Goal: Information Seeking & Learning: Learn about a topic

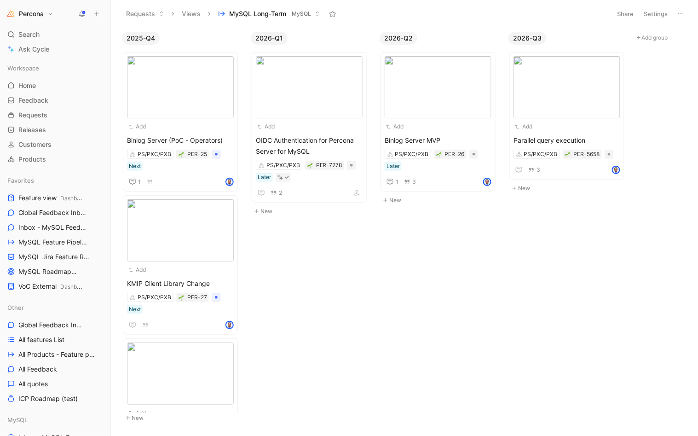
click at [81, 9] on button at bounding box center [81, 13] width 13 height 13
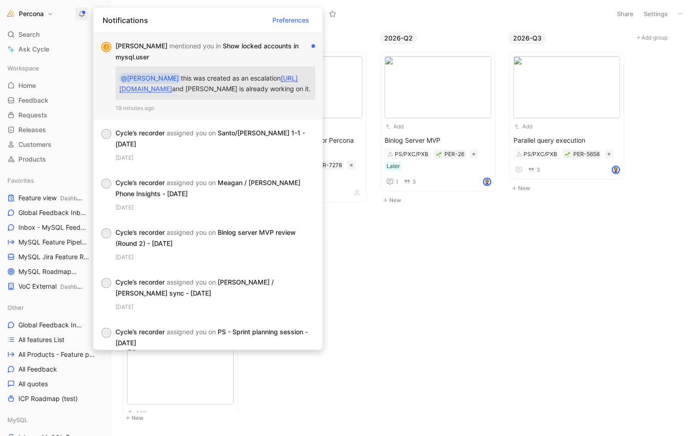
click at [250, 70] on p "@[PERSON_NAME] this was created as an escalation [URL][DOMAIN_NAME] and Dmitry …" at bounding box center [215, 83] width 192 height 26
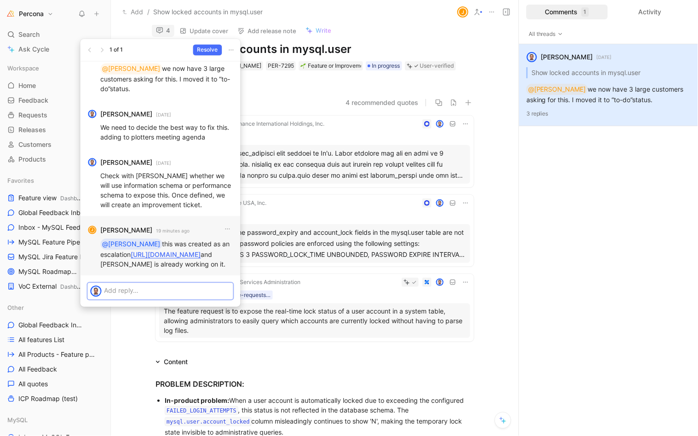
click at [133, 285] on p at bounding box center [167, 290] width 126 height 10
click at [224, 225] on icon "button" at bounding box center [227, 228] width 7 height 7
click at [131, 282] on div at bounding box center [168, 289] width 129 height 15
click at [149, 285] on p at bounding box center [167, 290] width 126 height 10
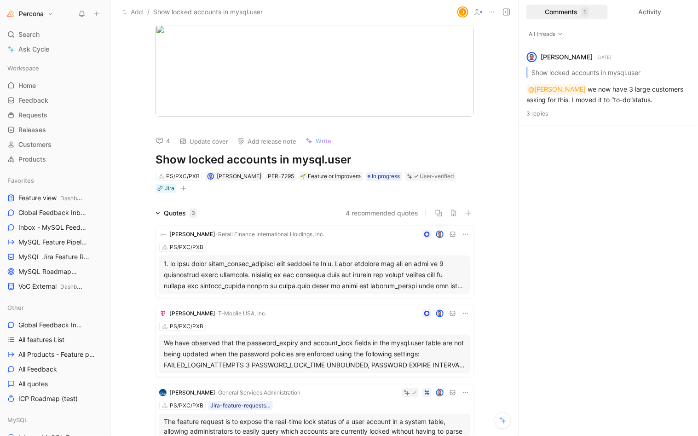
click at [164, 134] on button "4" at bounding box center [163, 140] width 23 height 13
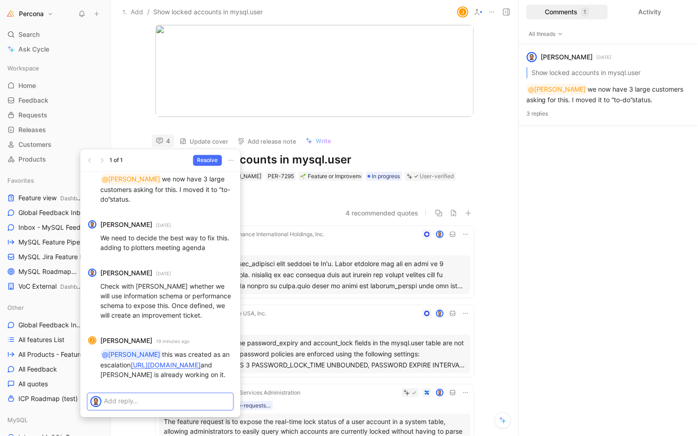
click at [148, 393] on div at bounding box center [168, 400] width 129 height 15
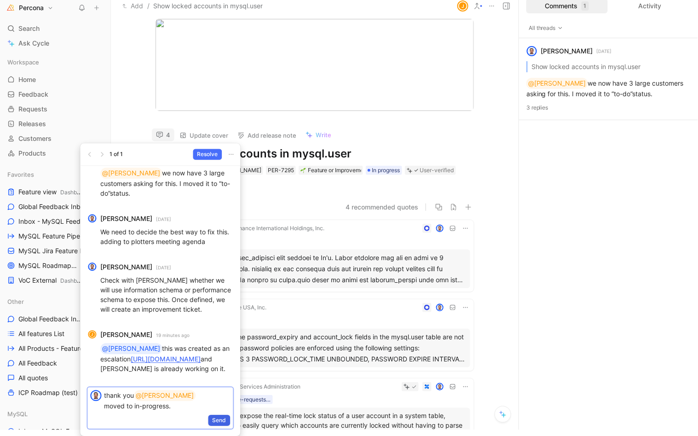
click at [225, 415] on span "Send" at bounding box center [219, 419] width 14 height 9
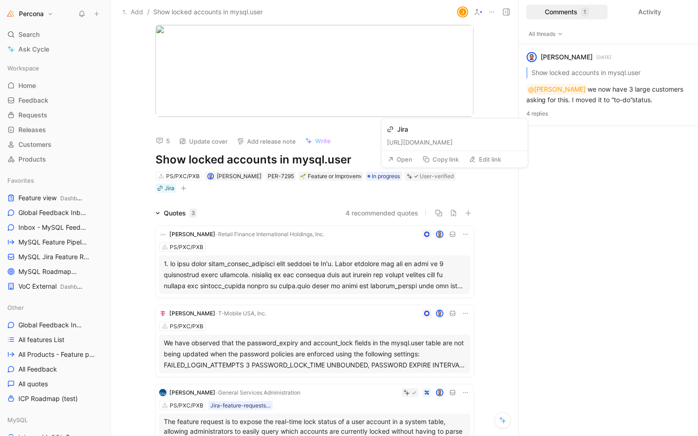
click at [408, 157] on button "Open" at bounding box center [400, 159] width 33 height 13
click at [303, 246] on div "PS/PXC/PXB" at bounding box center [314, 246] width 311 height 9
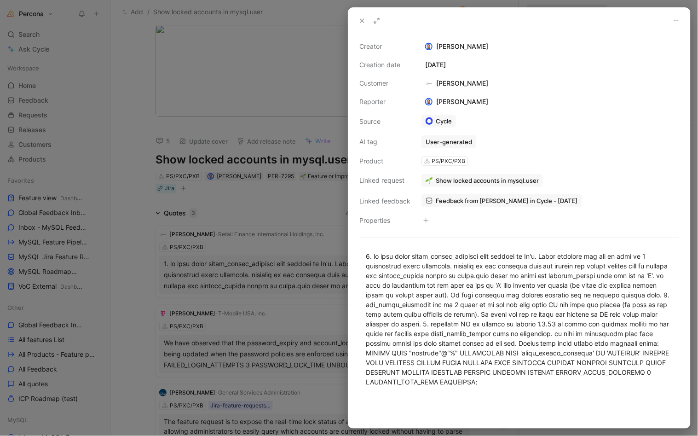
click at [450, 196] on span "Feedback from [PERSON_NAME] in Cycle - [DATE]" at bounding box center [507, 200] width 142 height 8
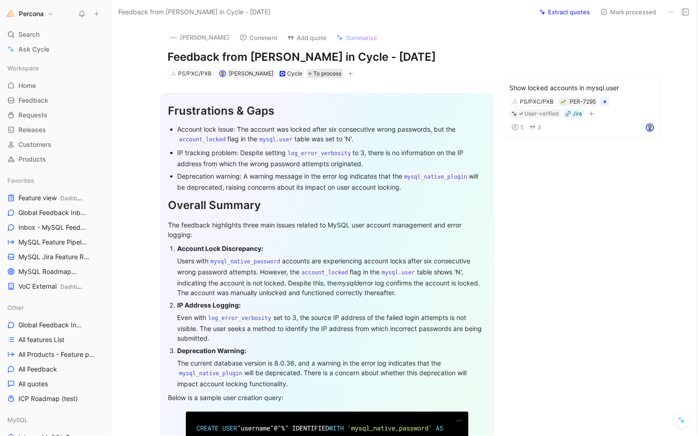
click at [320, 71] on span "To process" at bounding box center [327, 73] width 28 height 9
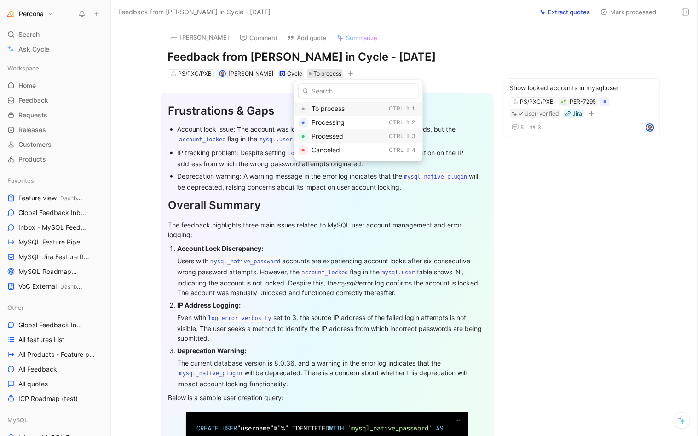
click at [327, 131] on div "Processed" at bounding box center [348, 136] width 74 height 11
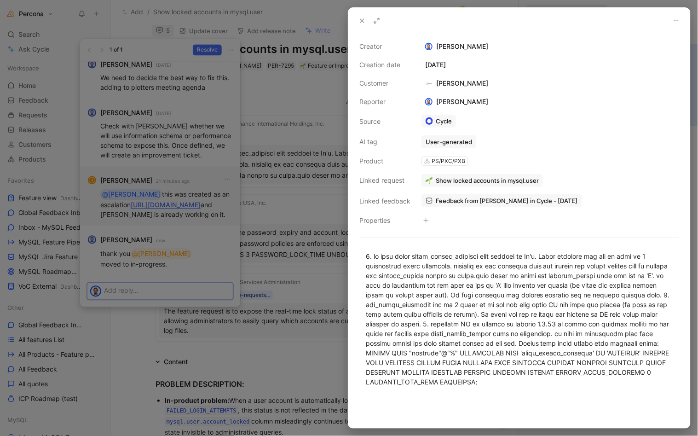
scroll to position [81, 0]
click at [292, 125] on div at bounding box center [349, 218] width 698 height 436
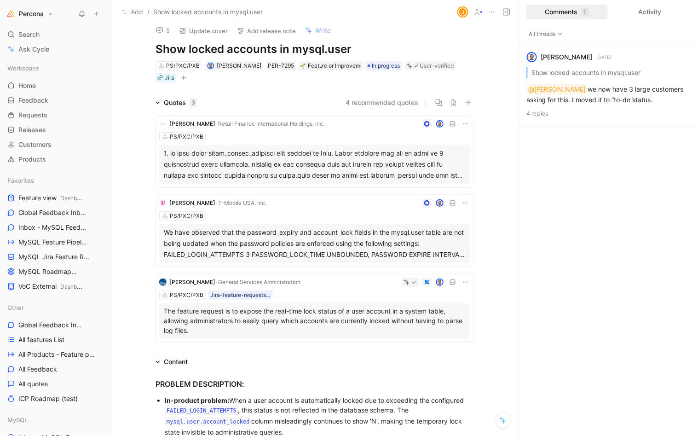
click at [254, 211] on div "PS/PXC/PXB" at bounding box center [314, 215] width 311 height 9
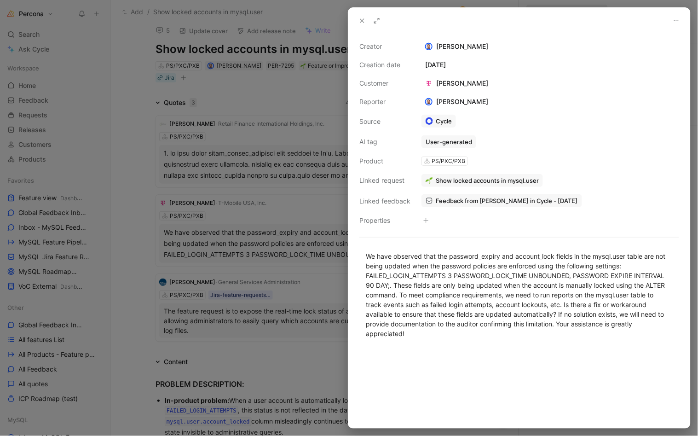
click at [470, 196] on span "Feedback from [PERSON_NAME] in Cycle - [DATE]" at bounding box center [507, 200] width 142 height 8
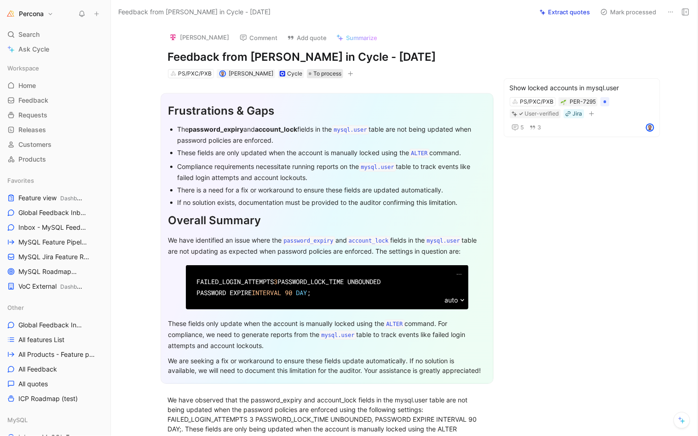
click at [319, 73] on span "To process" at bounding box center [327, 73] width 28 height 9
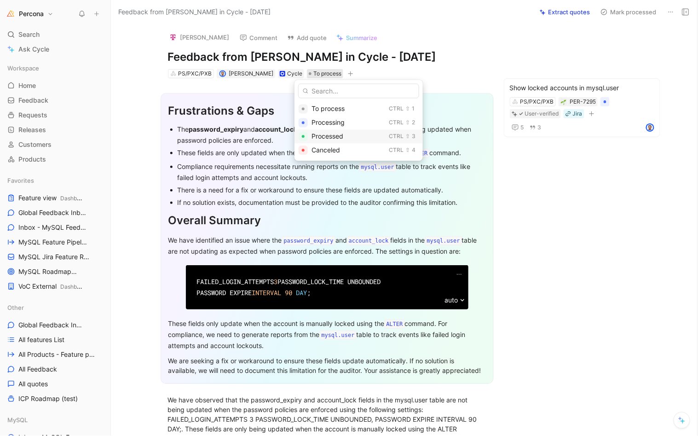
click at [331, 136] on span "Processed" at bounding box center [327, 136] width 32 height 8
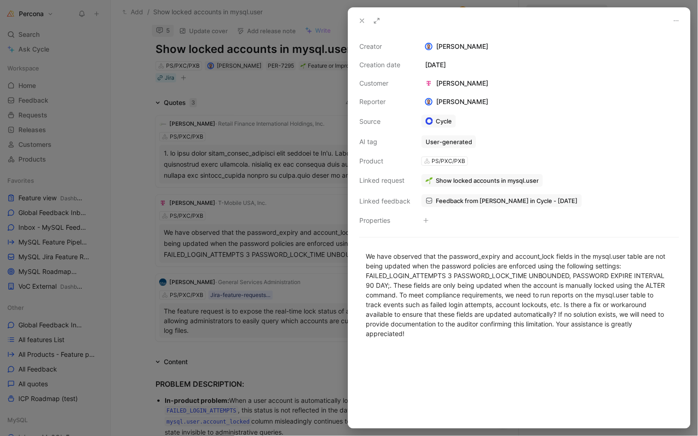
scroll to position [81, 0]
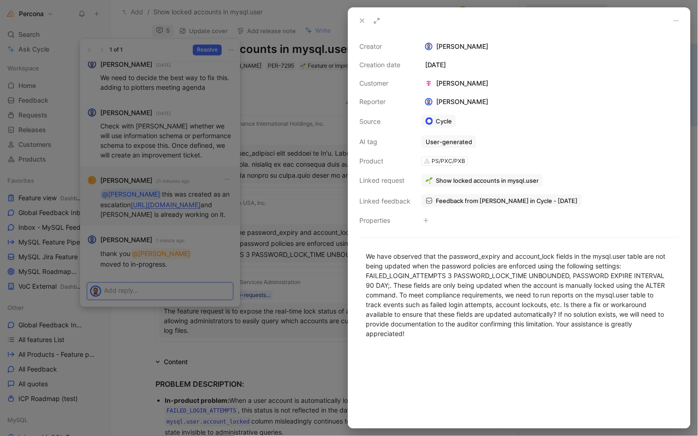
click at [309, 189] on div at bounding box center [349, 218] width 698 height 436
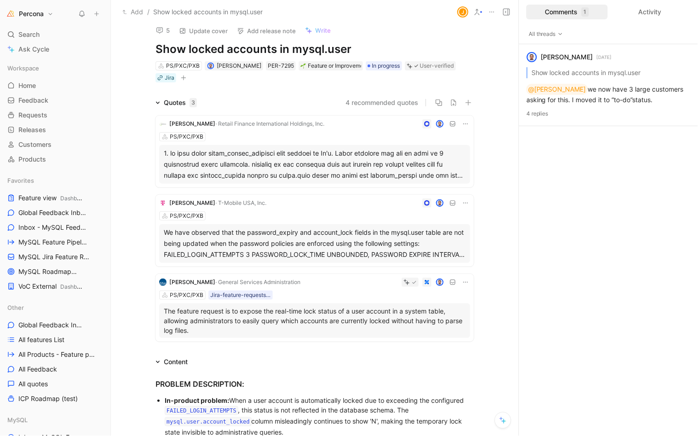
click at [326, 303] on div "The feature request is to expose the real-time lock status of a user account in…" at bounding box center [314, 320] width 311 height 34
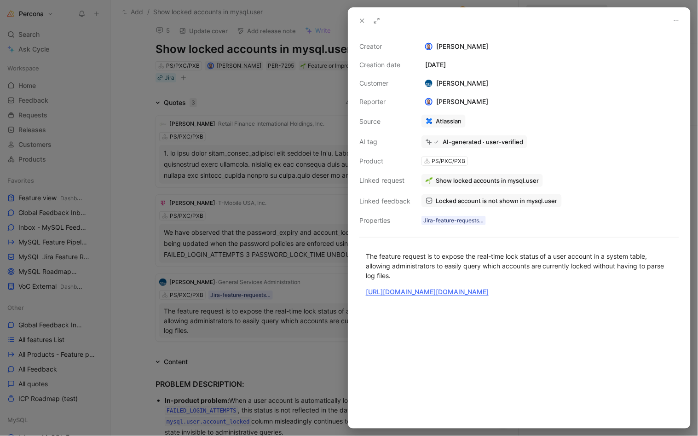
click at [484, 194] on link "Locked account is not shown in mysql.user" at bounding box center [491, 200] width 140 height 13
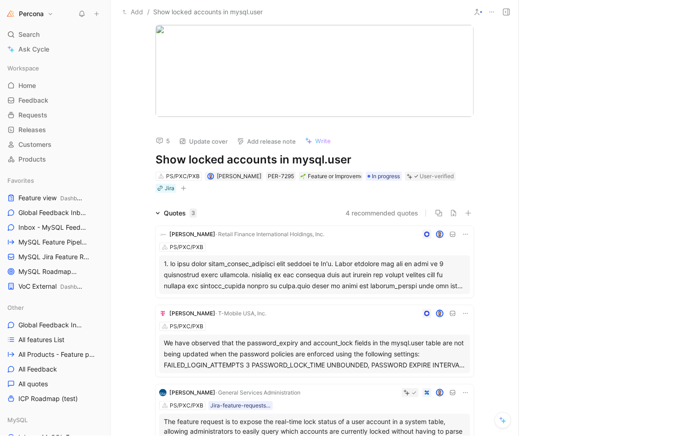
scroll to position [81, 0]
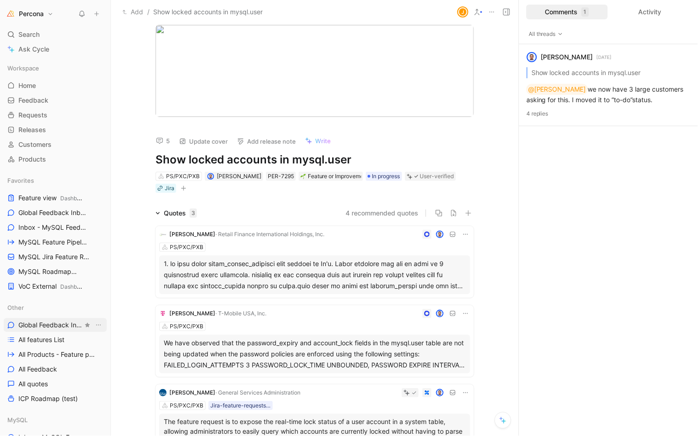
click at [40, 321] on span "Global Feedback Inbox" at bounding box center [50, 324] width 64 height 9
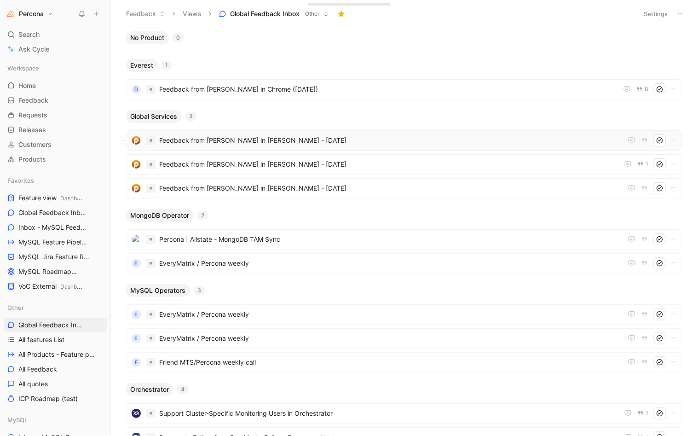
click at [266, 141] on span "Feedback from [PERSON_NAME] in [PERSON_NAME] - [DATE]" at bounding box center [390, 140] width 463 height 11
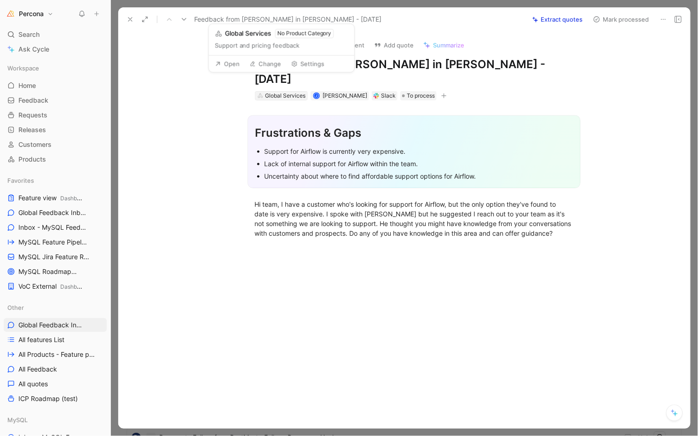
click at [288, 91] on div "Global Services" at bounding box center [285, 95] width 40 height 9
click at [284, 91] on div "Global Services" at bounding box center [285, 95] width 40 height 9
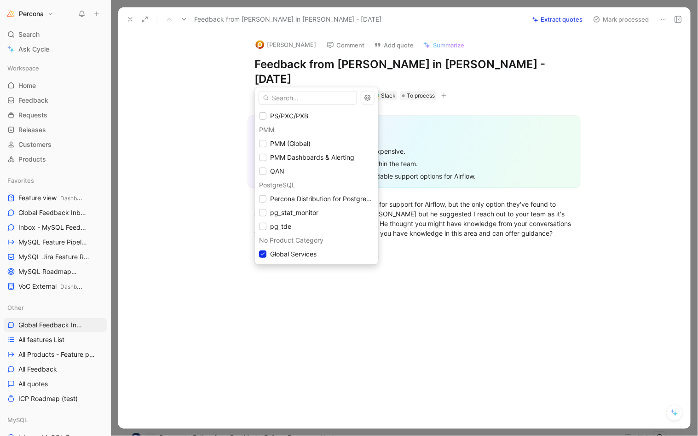
scroll to position [179, 0]
click at [309, 198] on span "Percona Distribution for PostgreSQL" at bounding box center [324, 199] width 109 height 8
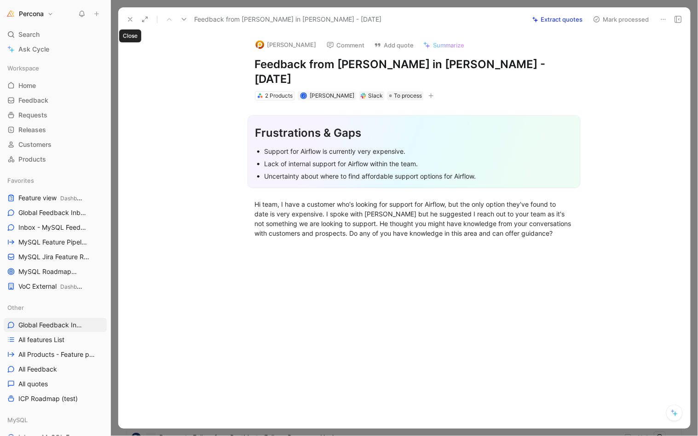
click at [131, 17] on icon at bounding box center [129, 19] width 7 height 7
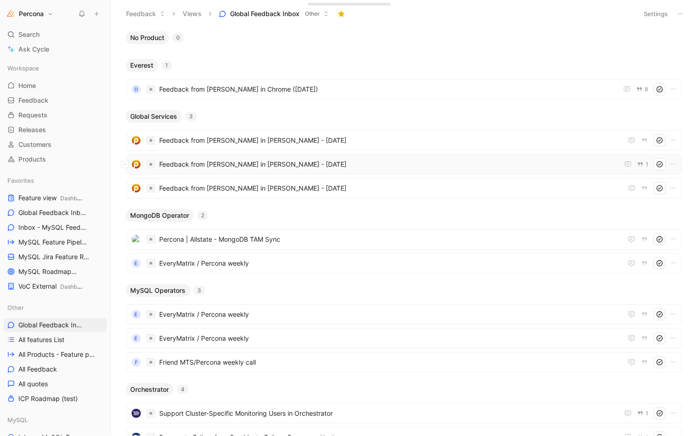
click at [220, 161] on span "Feedback from [PERSON_NAME] in [PERSON_NAME] - [DATE]" at bounding box center [388, 164] width 459 height 11
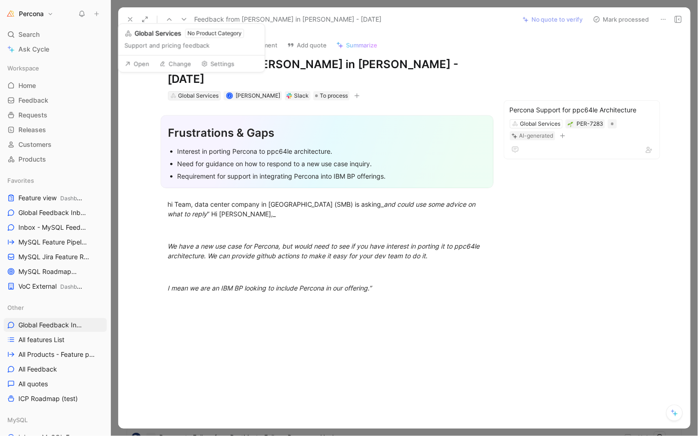
click at [199, 91] on div "Global Services" at bounding box center [198, 95] width 40 height 9
click at [132, 19] on icon at bounding box center [129, 19] width 7 height 7
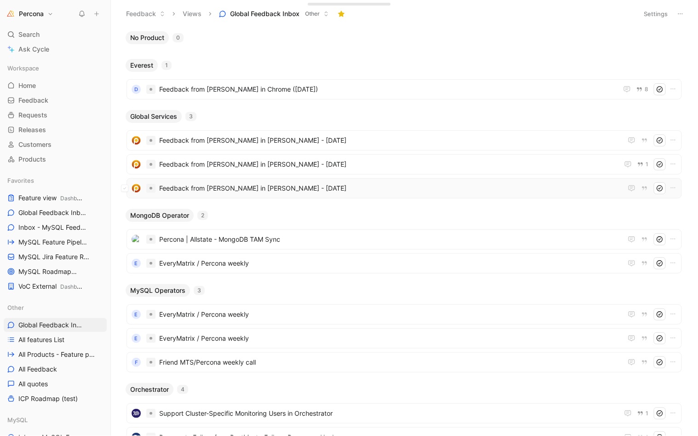
click at [222, 189] on span "Feedback from [PERSON_NAME] in [PERSON_NAME] - [DATE]" at bounding box center [390, 188] width 463 height 11
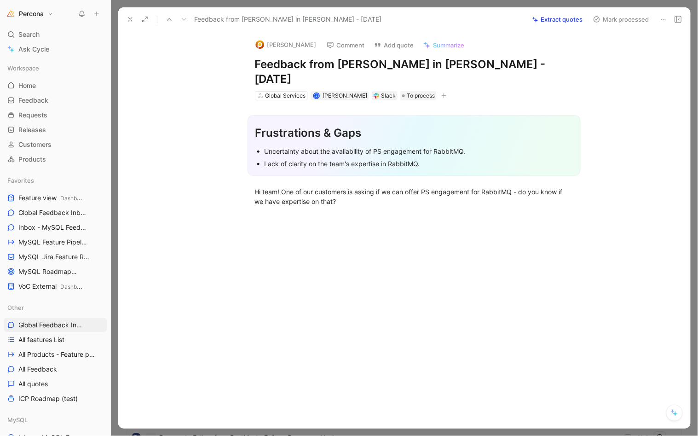
click at [125, 13] on button at bounding box center [130, 19] width 13 height 13
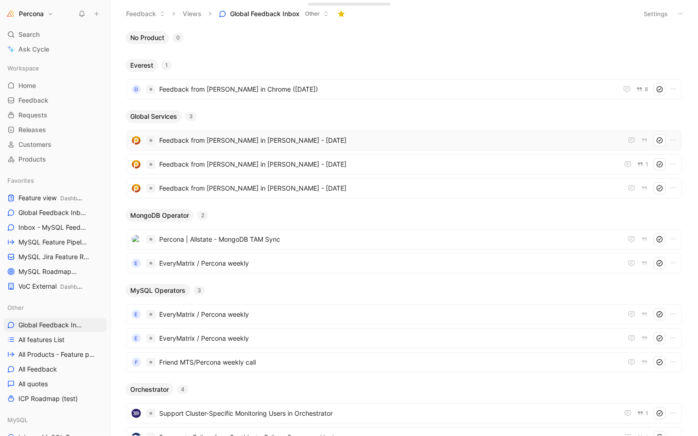
click at [231, 139] on span "Feedback from [PERSON_NAME] in [PERSON_NAME] - [DATE]" at bounding box center [390, 140] width 463 height 11
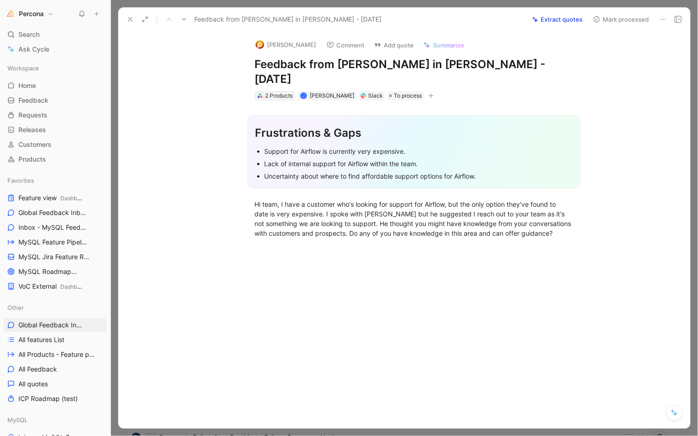
click at [276, 91] on div "2 Products" at bounding box center [279, 95] width 28 height 9
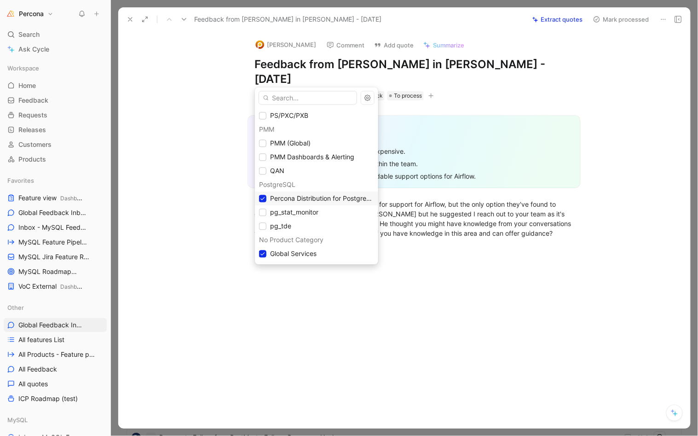
scroll to position [179, 0]
click at [287, 198] on span "Percona Distribution for PostgreSQL" at bounding box center [324, 199] width 109 height 8
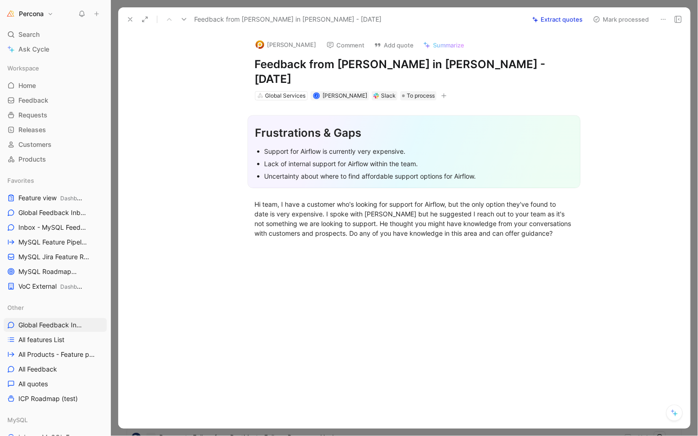
click at [130, 17] on icon at bounding box center [129, 19] width 7 height 7
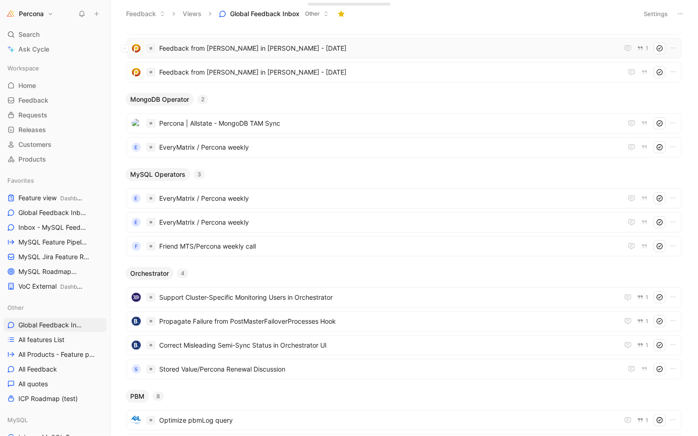
scroll to position [122, 0]
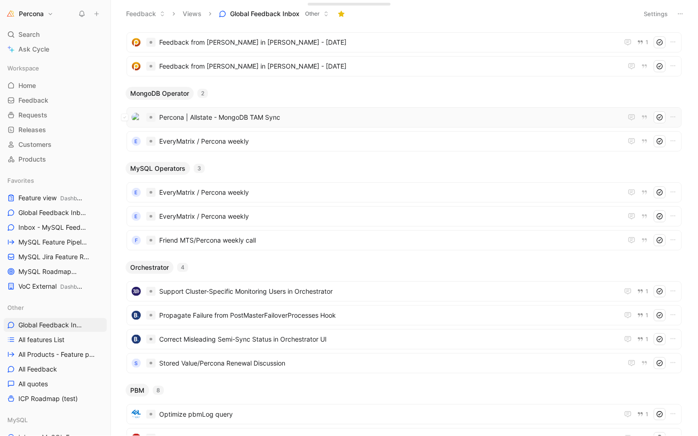
click at [246, 120] on div "Percona | Allstate - MongoDB TAM Sync" at bounding box center [404, 117] width 549 height 12
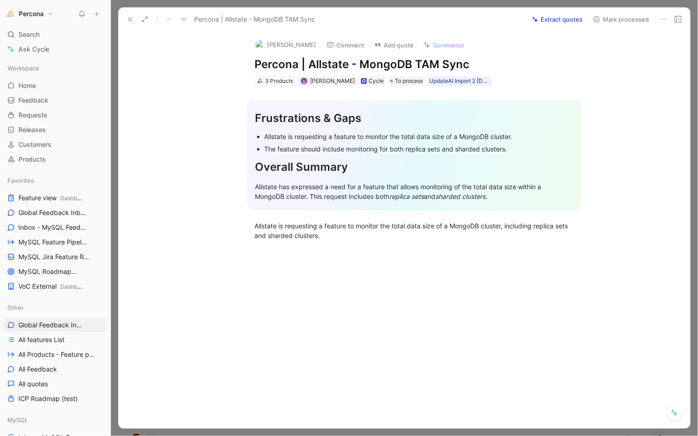
click at [126, 19] on icon at bounding box center [129, 19] width 7 height 7
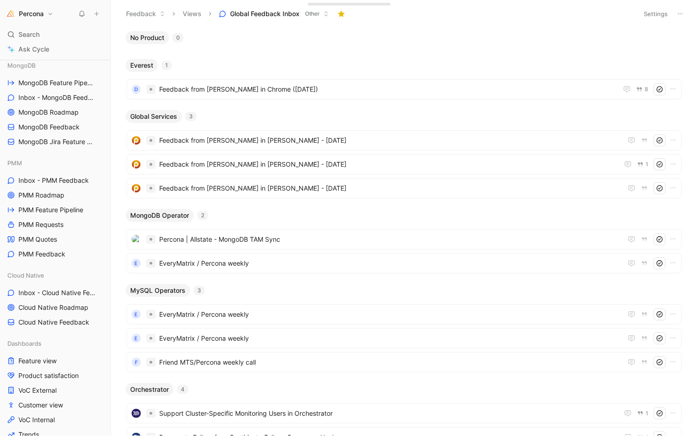
scroll to position [593, 0]
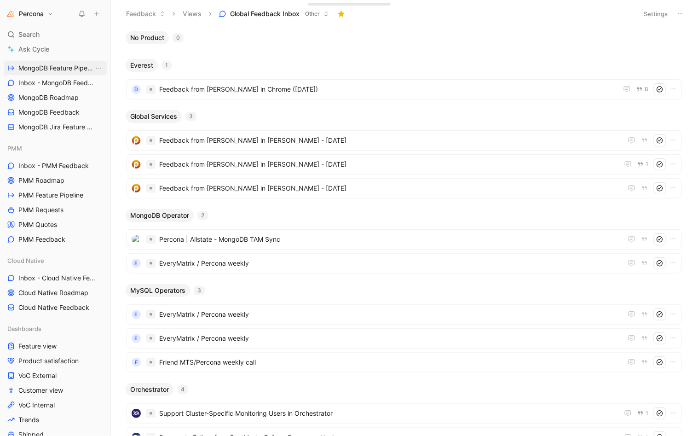
click at [46, 69] on span "MongoDB Feature Pipeline" at bounding box center [55, 67] width 75 height 9
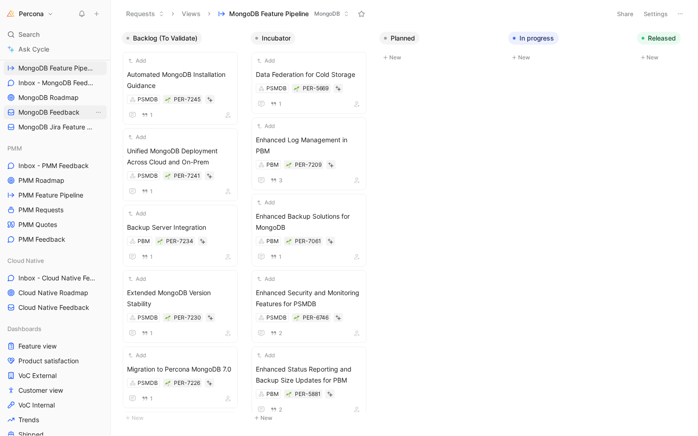
click at [48, 109] on span "MongoDB Feedback" at bounding box center [48, 112] width 61 height 9
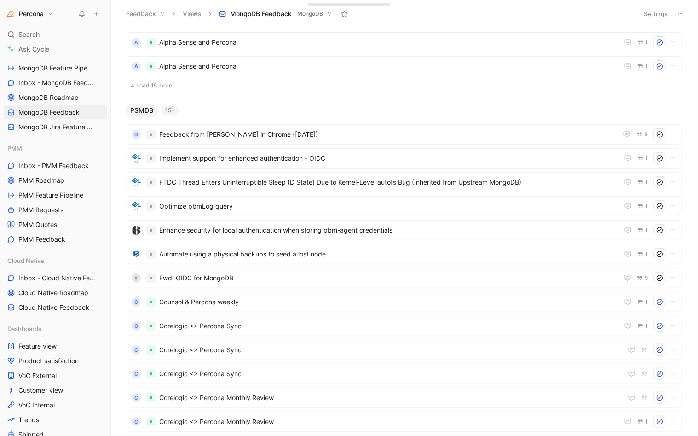
scroll to position [755, 0]
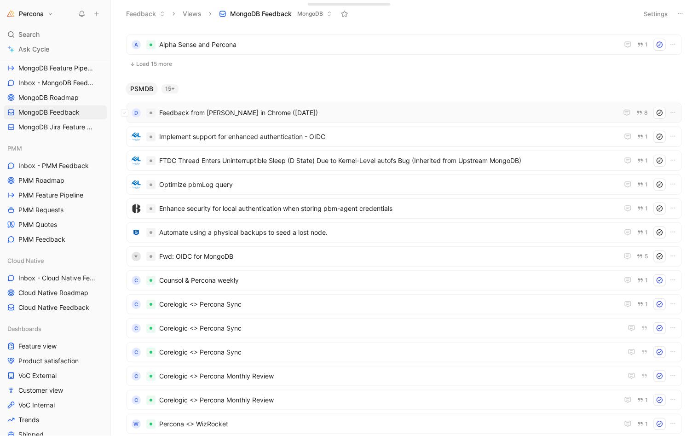
click at [183, 108] on span "Feedback from [PERSON_NAME] in Chrome ([DATE])" at bounding box center [388, 112] width 459 height 11
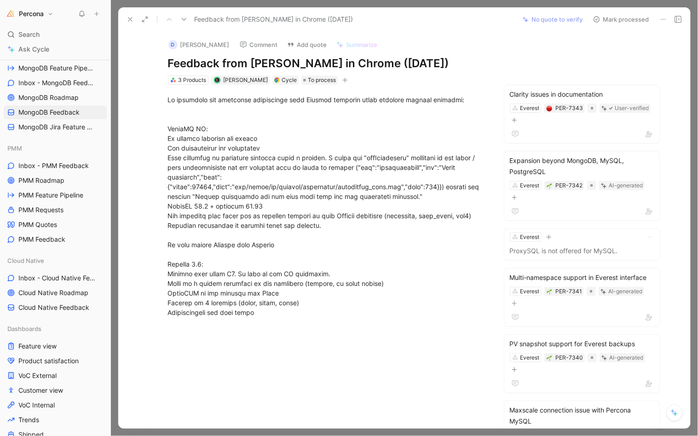
click at [127, 16] on icon at bounding box center [129, 19] width 7 height 7
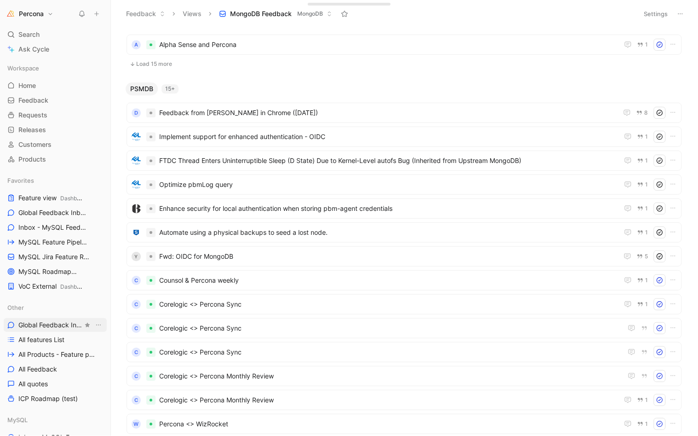
click at [53, 329] on span "Global Feedback Inbox" at bounding box center [50, 324] width 64 height 9
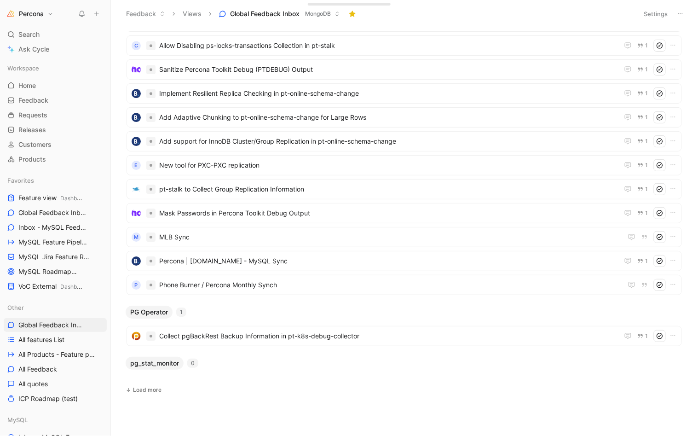
scroll to position [854, 0]
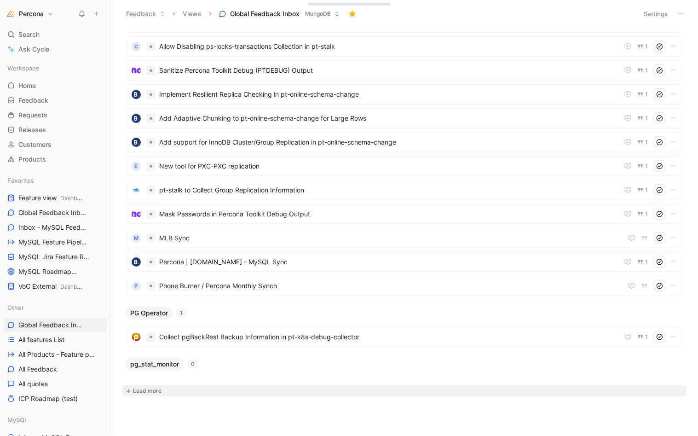
click at [152, 386] on div "Load more" at bounding box center [147, 390] width 29 height 9
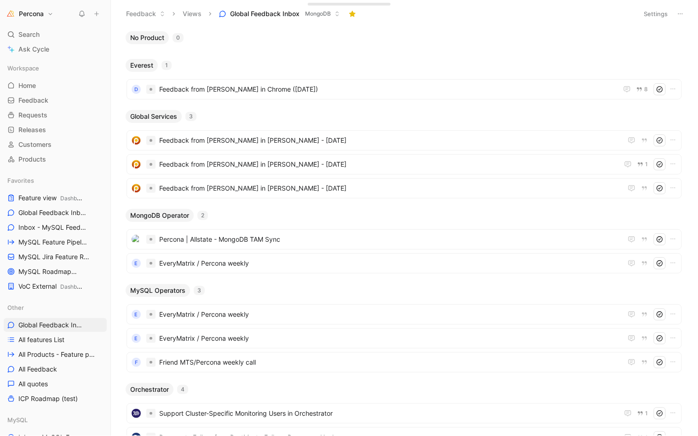
scroll to position [0, 0]
click at [665, 13] on button "Settings" at bounding box center [656, 13] width 32 height 13
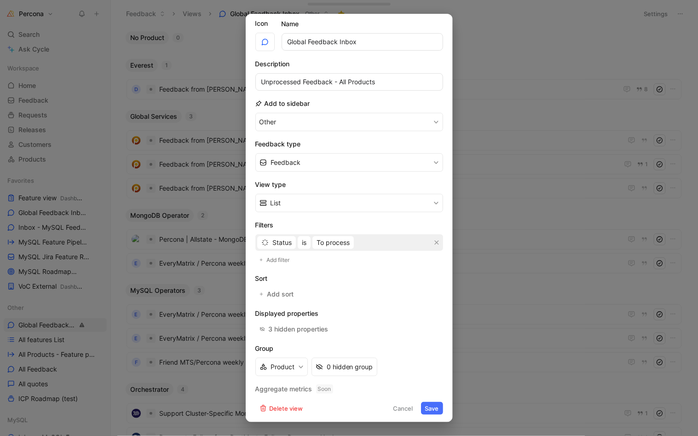
scroll to position [23, 0]
click at [283, 292] on span "Add sort" at bounding box center [281, 294] width 28 height 11
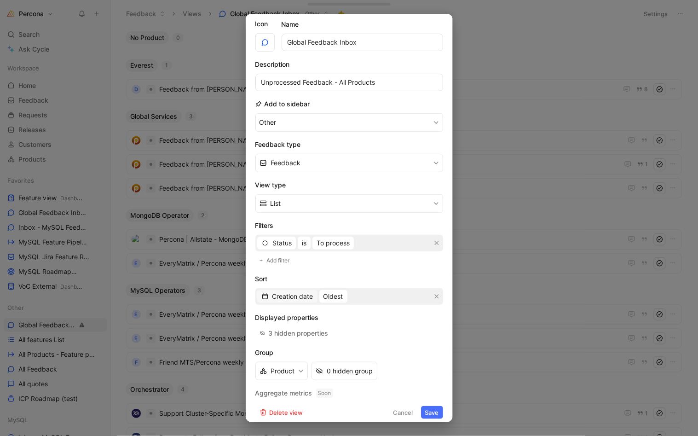
click at [294, 293] on span "Creation date" at bounding box center [292, 296] width 41 height 11
click at [308, 294] on span "Creation date" at bounding box center [292, 296] width 41 height 11
click at [282, 326] on span "Quotes" at bounding box center [283, 327] width 22 height 8
click at [319, 292] on span "Least" at bounding box center [312, 296] width 17 height 11
click at [315, 330] on span "Most" at bounding box center [311, 327] width 15 height 8
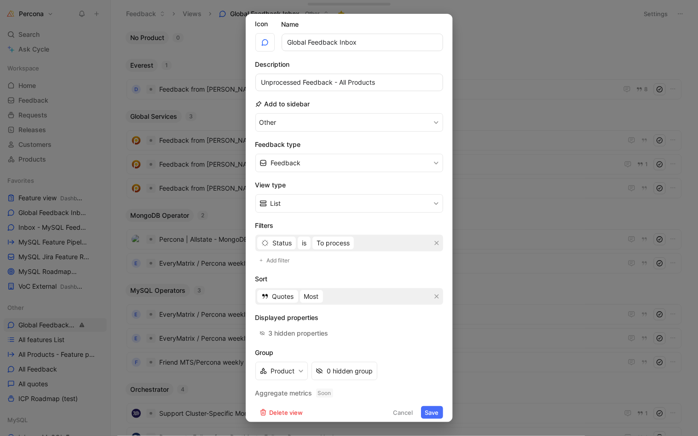
click at [426, 408] on button "Save" at bounding box center [432, 412] width 22 height 13
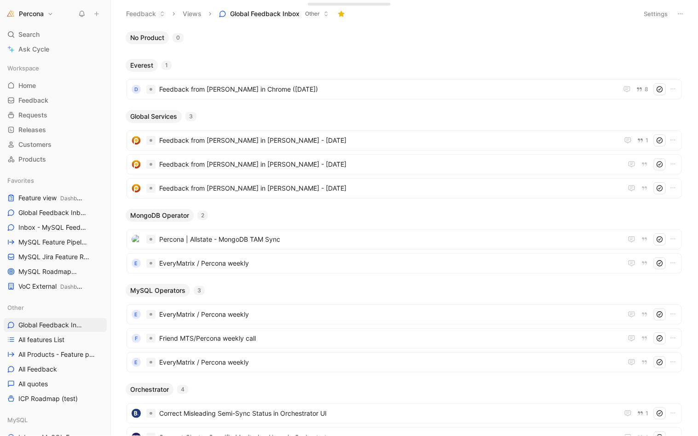
click at [661, 9] on button "Settings" at bounding box center [656, 13] width 32 height 13
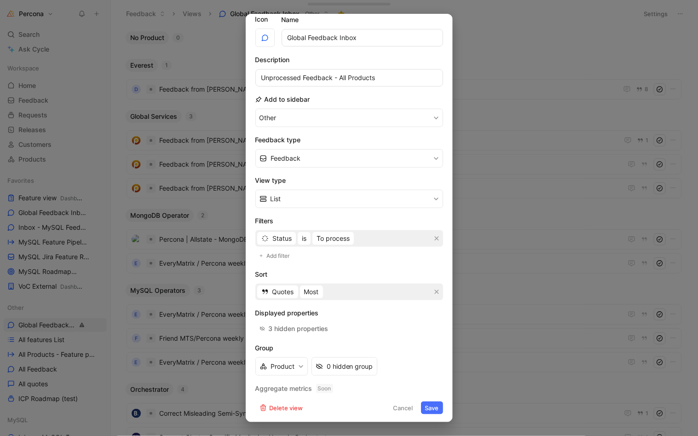
scroll to position [28, 0]
click at [289, 362] on button "Product" at bounding box center [281, 366] width 52 height 18
click at [338, 362] on div "0 hidden group" at bounding box center [350, 366] width 46 height 11
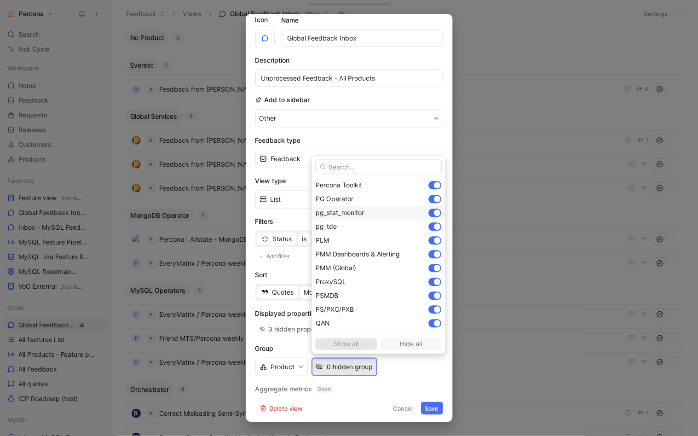
scroll to position [110, 0]
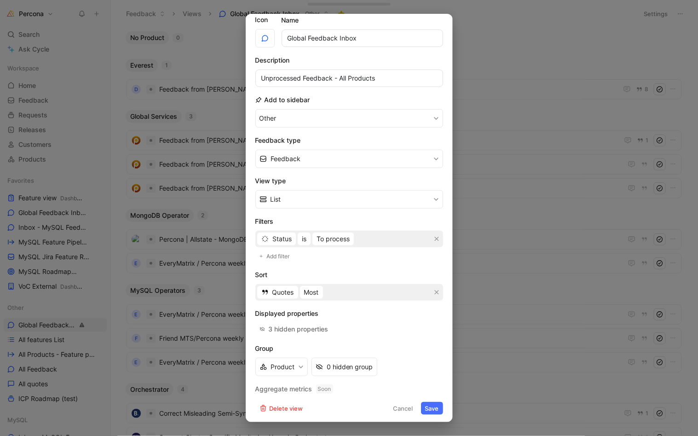
click at [424, 404] on button "Save" at bounding box center [432, 407] width 22 height 13
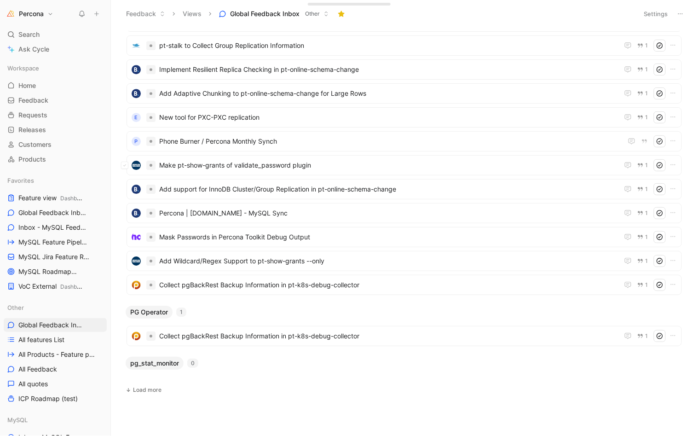
scroll to position [854, 0]
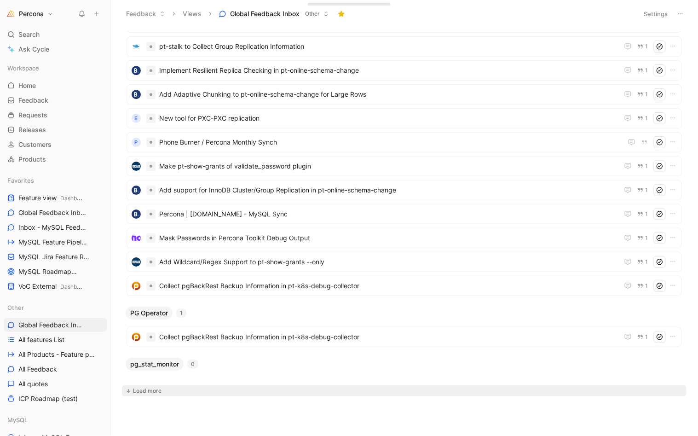
click at [145, 386] on div "Load more" at bounding box center [147, 390] width 29 height 9
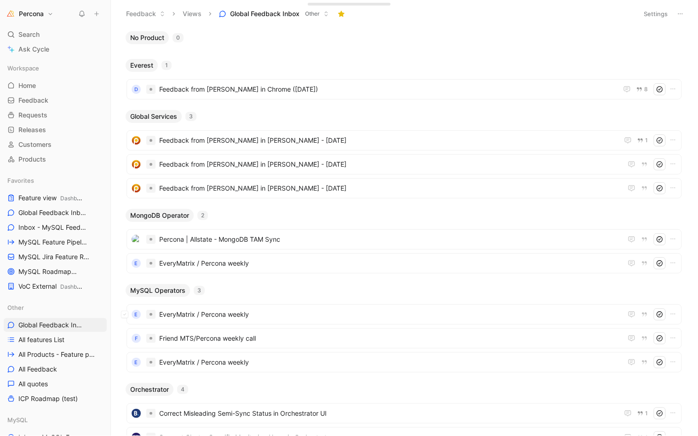
scroll to position [0, 0]
